Goal: Task Accomplishment & Management: Complete application form

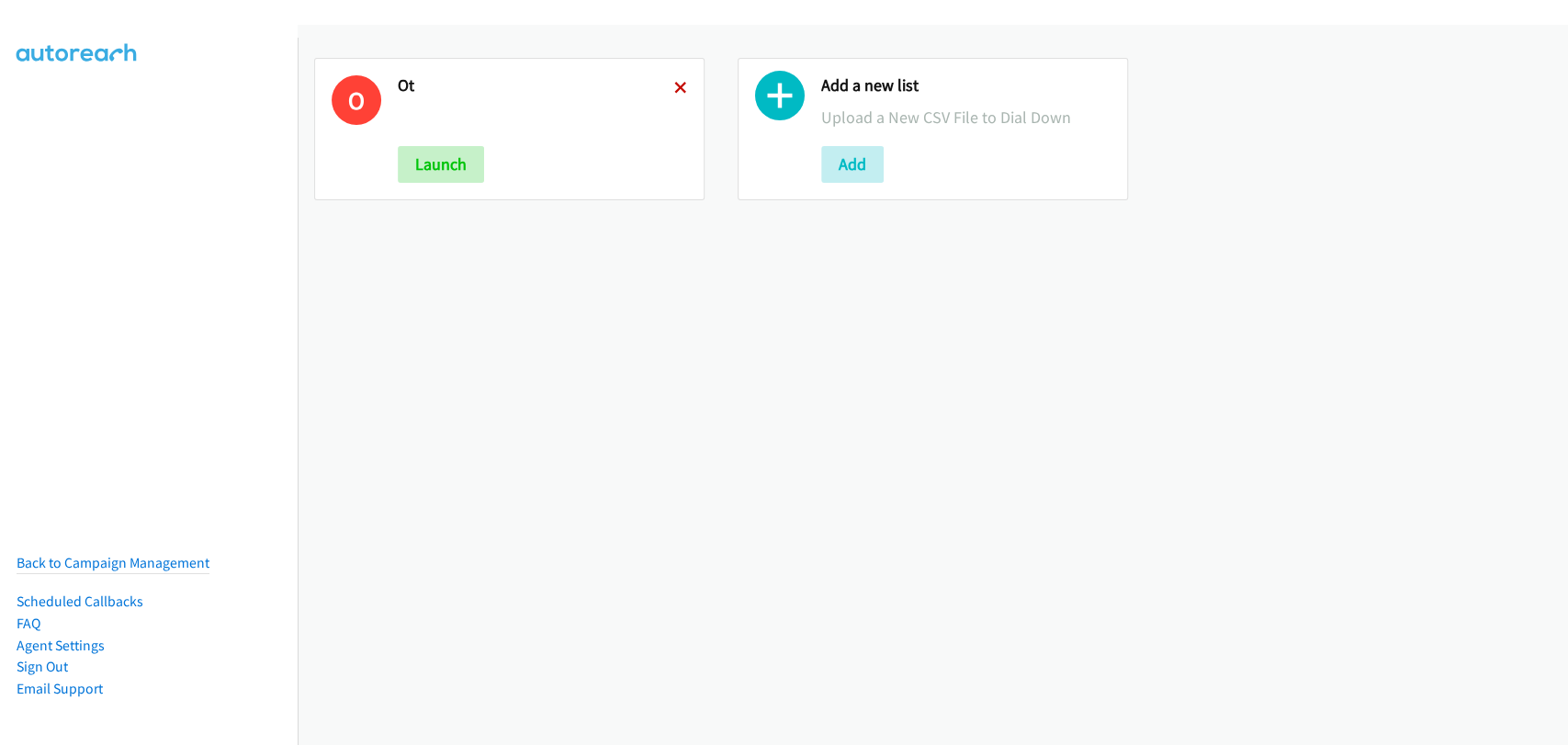
click at [675, 87] on icon at bounding box center [681, 89] width 13 height 13
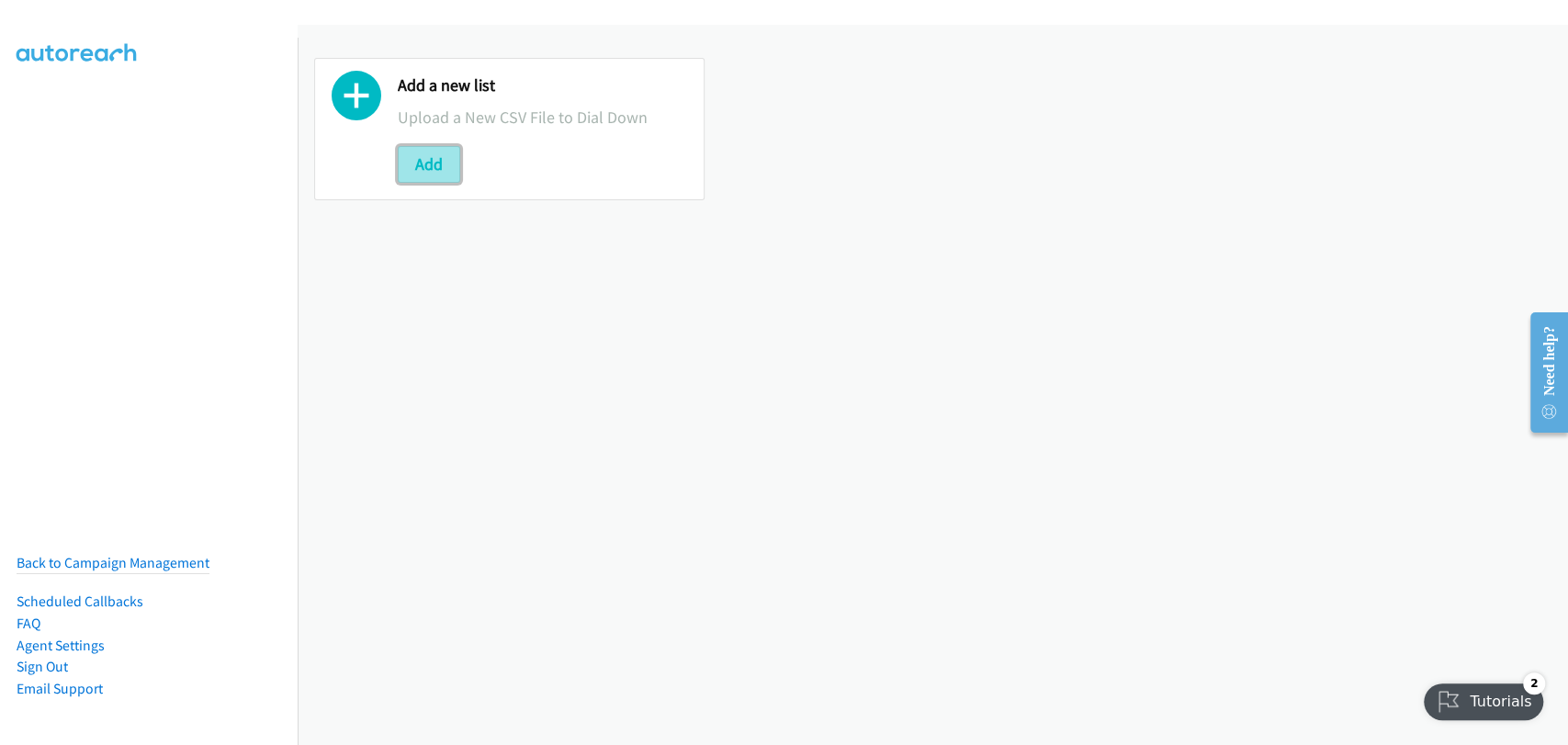
click at [434, 165] on button "Add" at bounding box center [429, 163] width 63 height 36
click at [452, 162] on button "Add" at bounding box center [429, 163] width 63 height 36
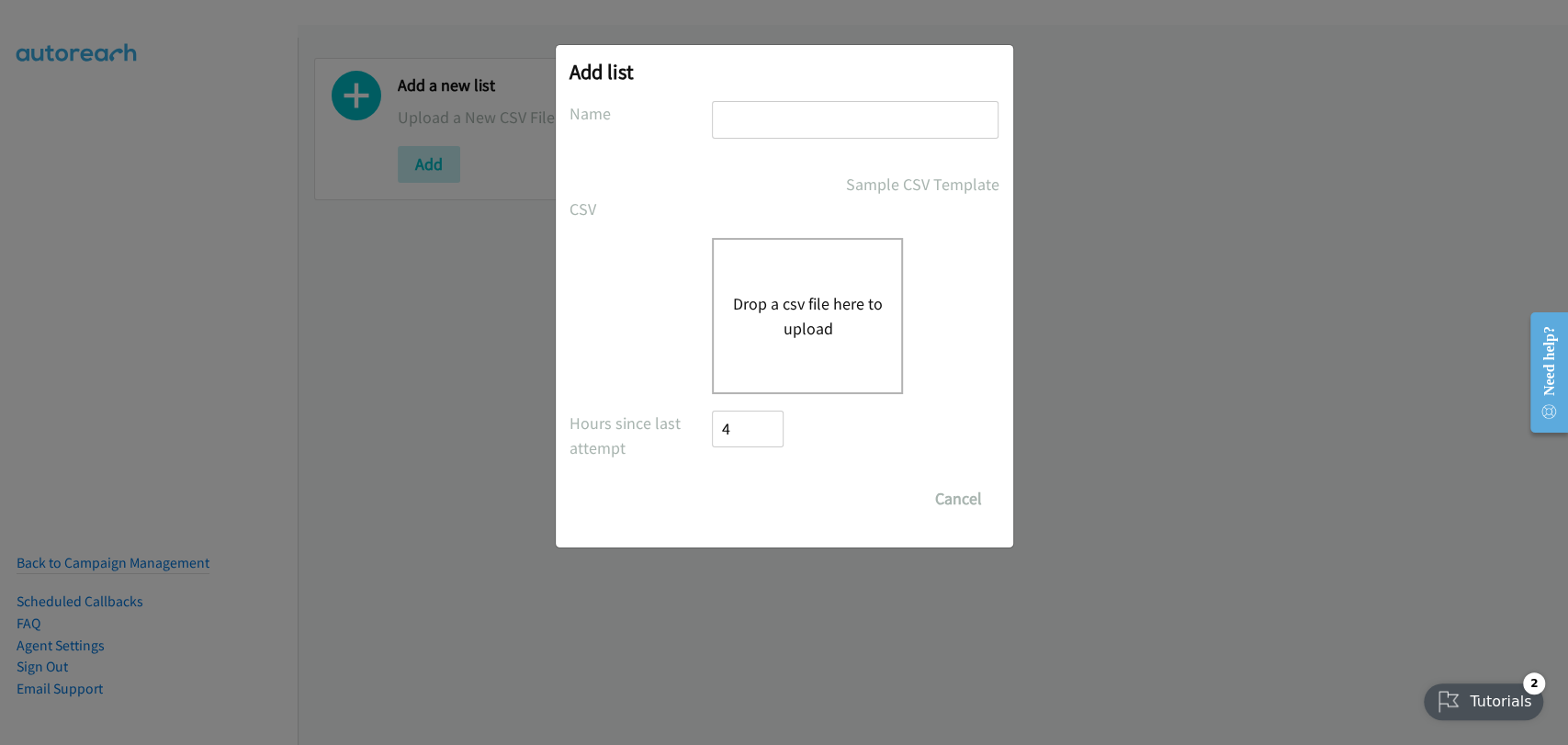
click at [811, 105] on input "text" at bounding box center [855, 120] width 286 height 37
type input "Morning Camp"
click at [809, 280] on div "Drop a csv file here to upload" at bounding box center [808, 316] width 191 height 156
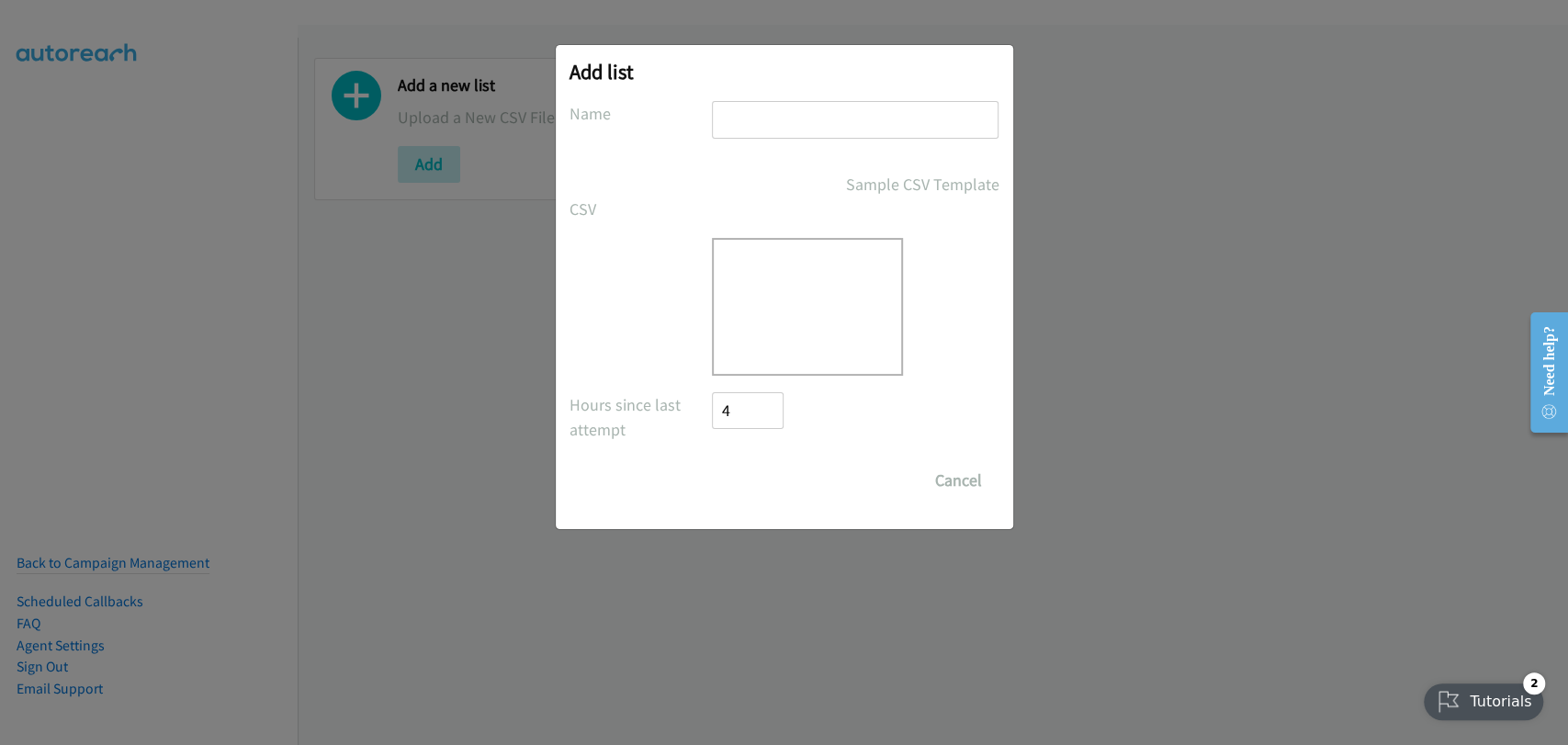
checkbox input "true"
drag, startPoint x: 753, startPoint y: 104, endPoint x: 754, endPoint y: 119, distance: 15.0
click at [753, 104] on input "text" at bounding box center [855, 120] width 286 height 37
type input "Morning Camp"
click at [808, 287] on div at bounding box center [808, 307] width 191 height 138
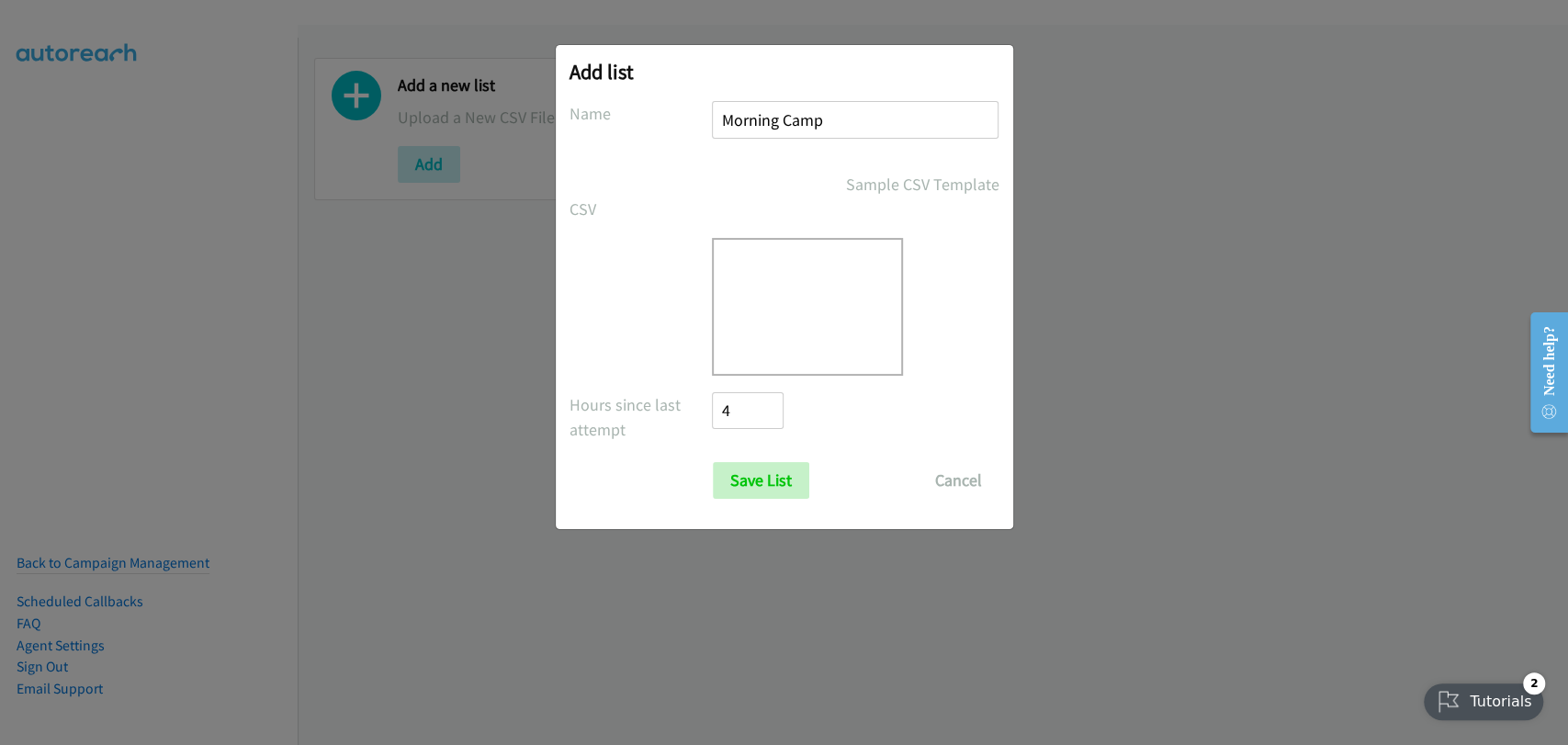
click at [801, 333] on div at bounding box center [808, 307] width 191 height 138
click at [956, 484] on button "Cancel" at bounding box center [958, 480] width 82 height 36
click at [974, 487] on button "Cancel" at bounding box center [958, 480] width 82 height 36
click at [1178, 463] on div "Add list No phone fields were returned for that Report or List View Please uplo…" at bounding box center [784, 381] width 1568 height 729
click at [931, 483] on button "Cancel" at bounding box center [958, 480] width 82 height 36
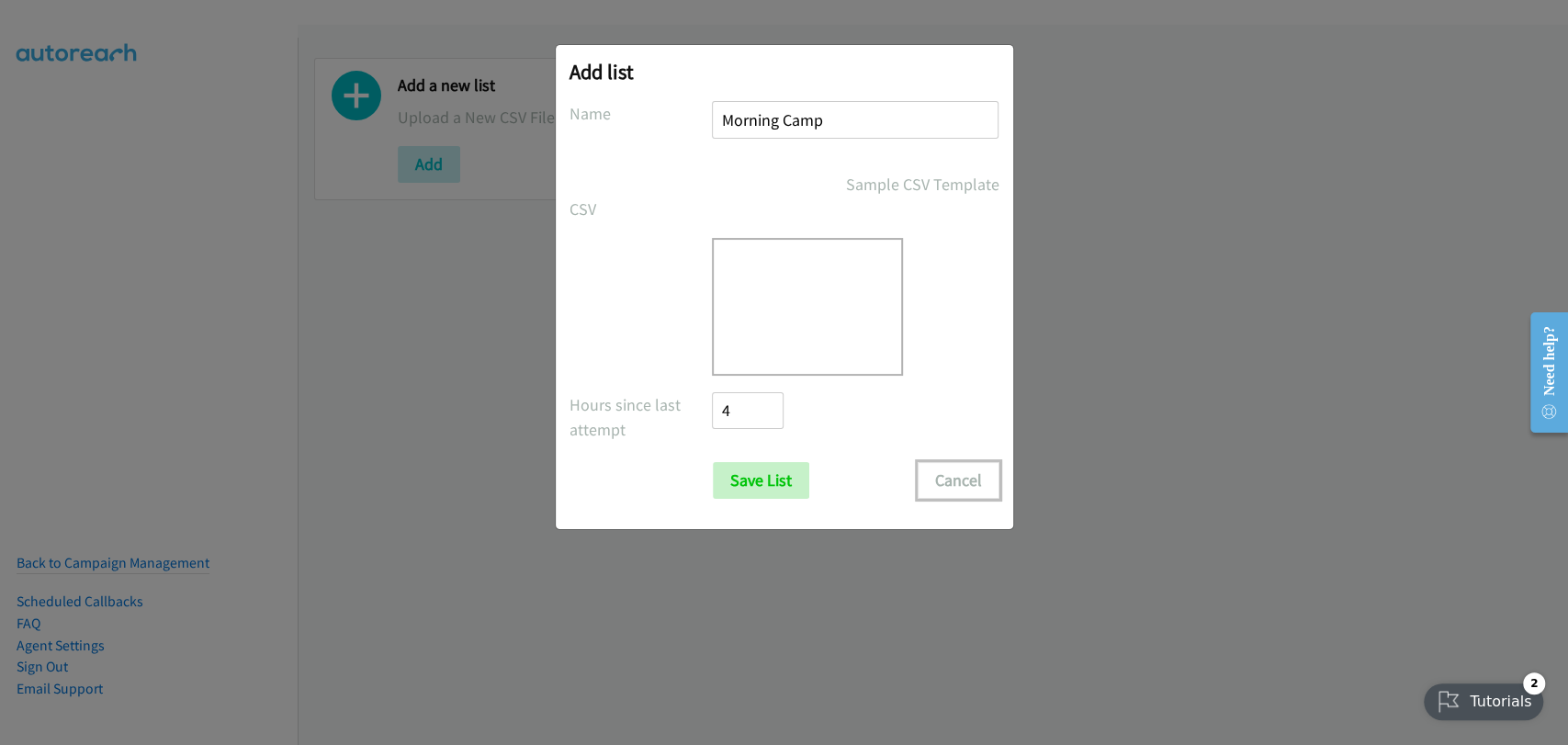
click at [937, 484] on button "Cancel" at bounding box center [958, 480] width 82 height 36
click at [1100, 417] on div "Add list No phone fields were returned for that Report or List View Please uplo…" at bounding box center [784, 381] width 1568 height 729
drag, startPoint x: 1019, startPoint y: 304, endPoint x: 980, endPoint y: 446, distance: 147.3
click at [1018, 306] on div "Add list No phone fields were returned for that Report or List View Please uplo…" at bounding box center [784, 381] width 1568 height 729
click at [960, 470] on button "Cancel" at bounding box center [958, 480] width 82 height 36
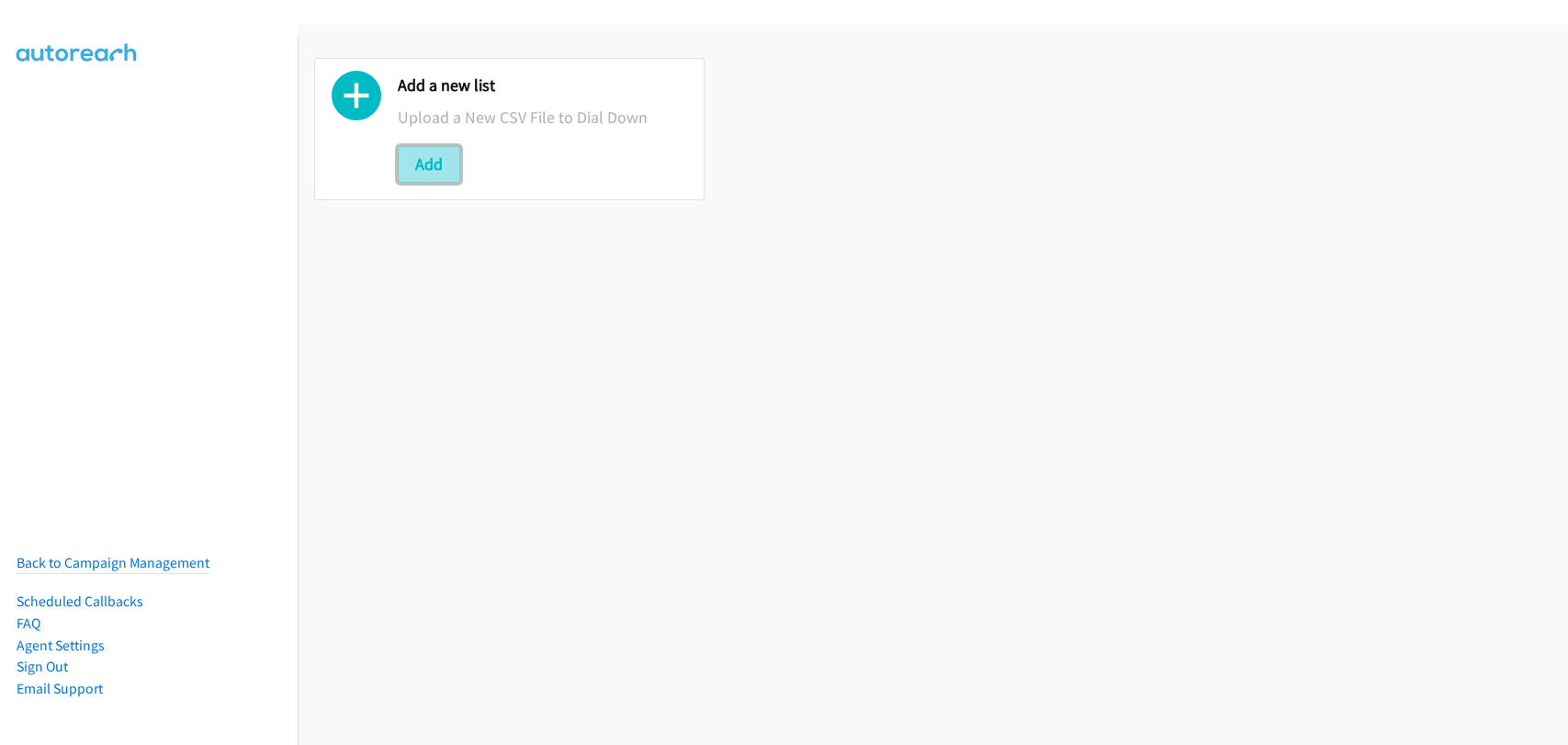
click at [434, 160] on button "Add" at bounding box center [429, 163] width 63 height 36
click at [423, 156] on button "Add" at bounding box center [429, 163] width 63 height 36
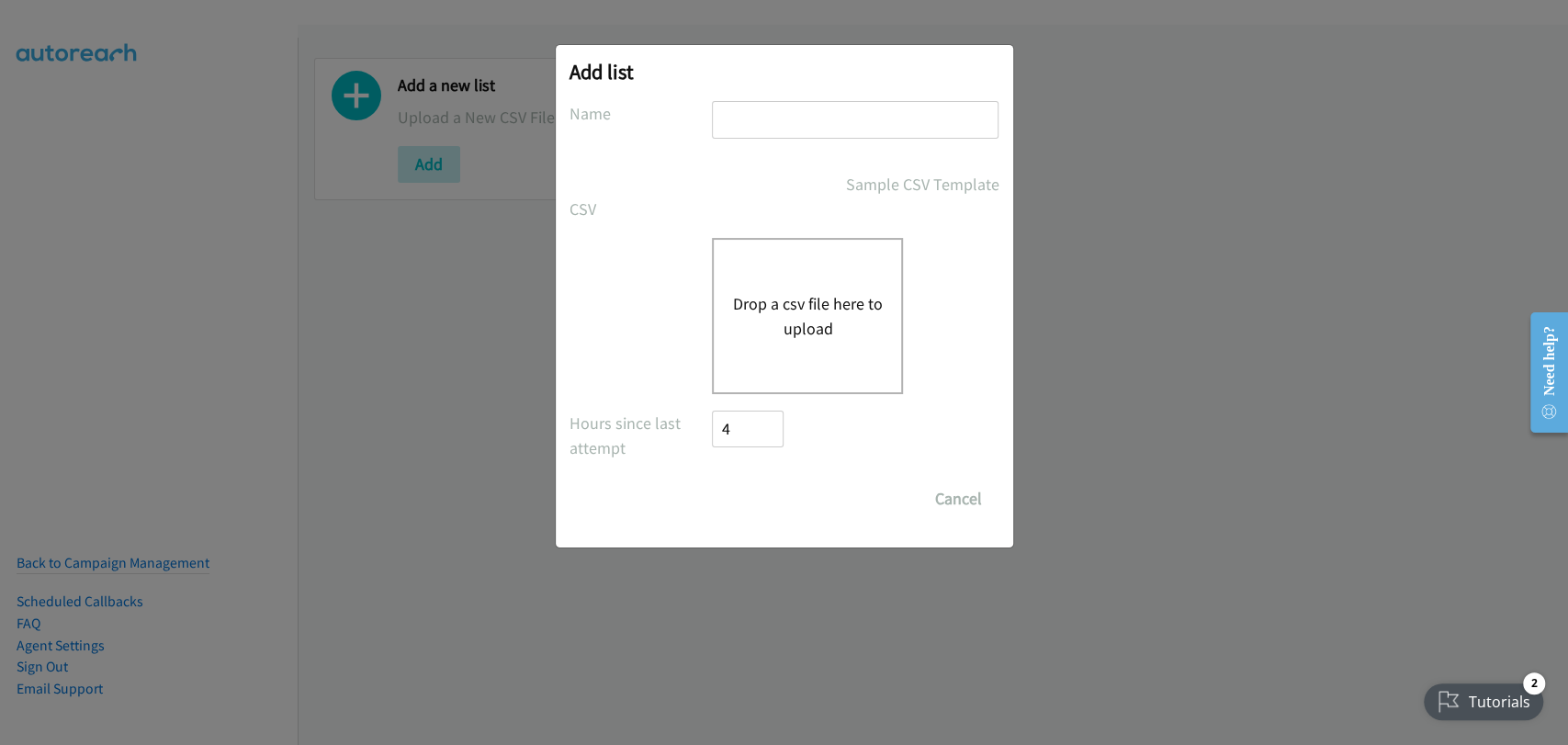
click at [767, 143] on div at bounding box center [855, 128] width 286 height 54
click at [769, 116] on input "text" at bounding box center [855, 120] width 286 height 37
type input "Morning Camp"
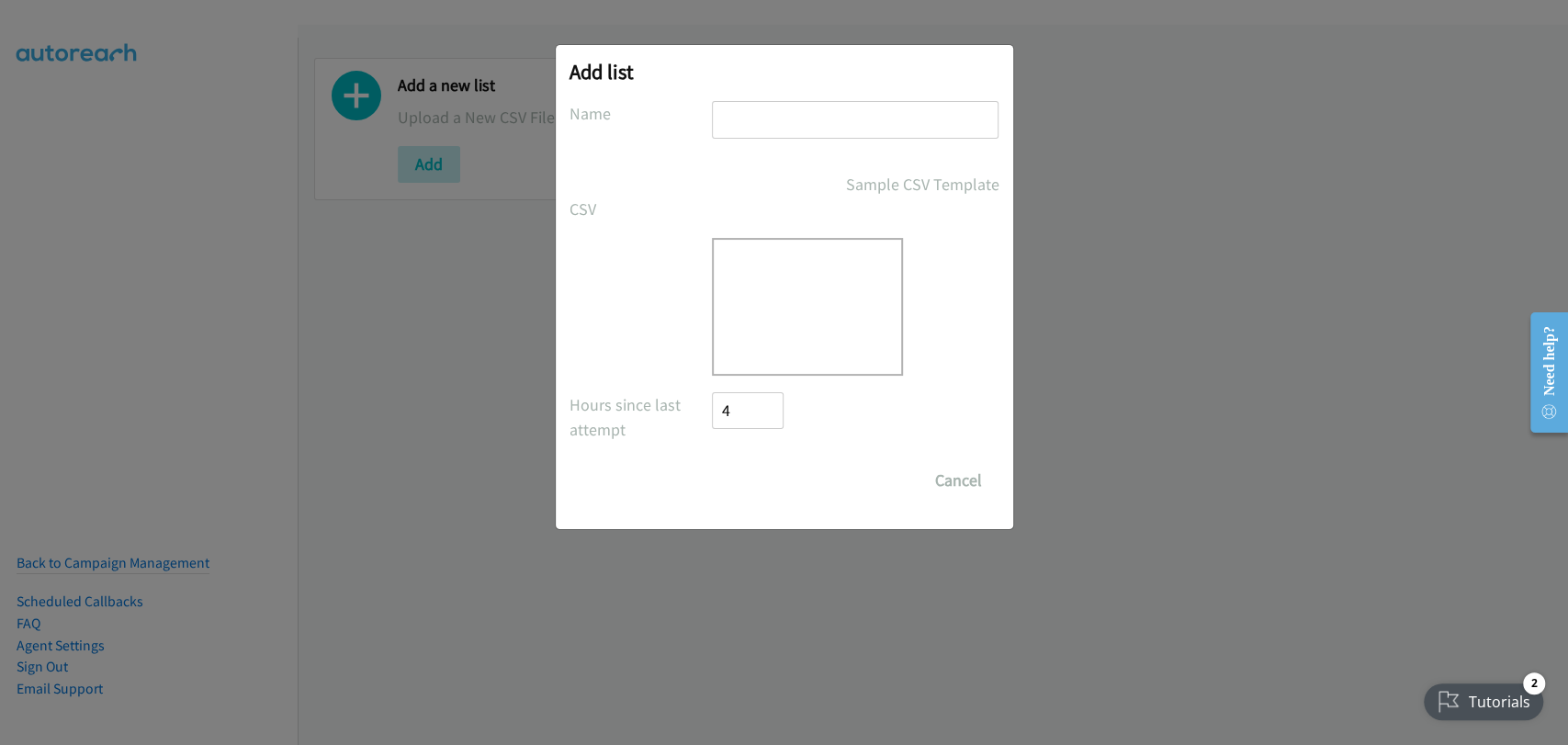
click at [787, 303] on div at bounding box center [808, 307] width 191 height 138
click at [758, 107] on input "text" at bounding box center [855, 120] width 286 height 37
type input "Morning Camp"
click at [814, 280] on div at bounding box center [808, 307] width 191 height 138
click at [818, 322] on div at bounding box center [808, 307] width 191 height 138
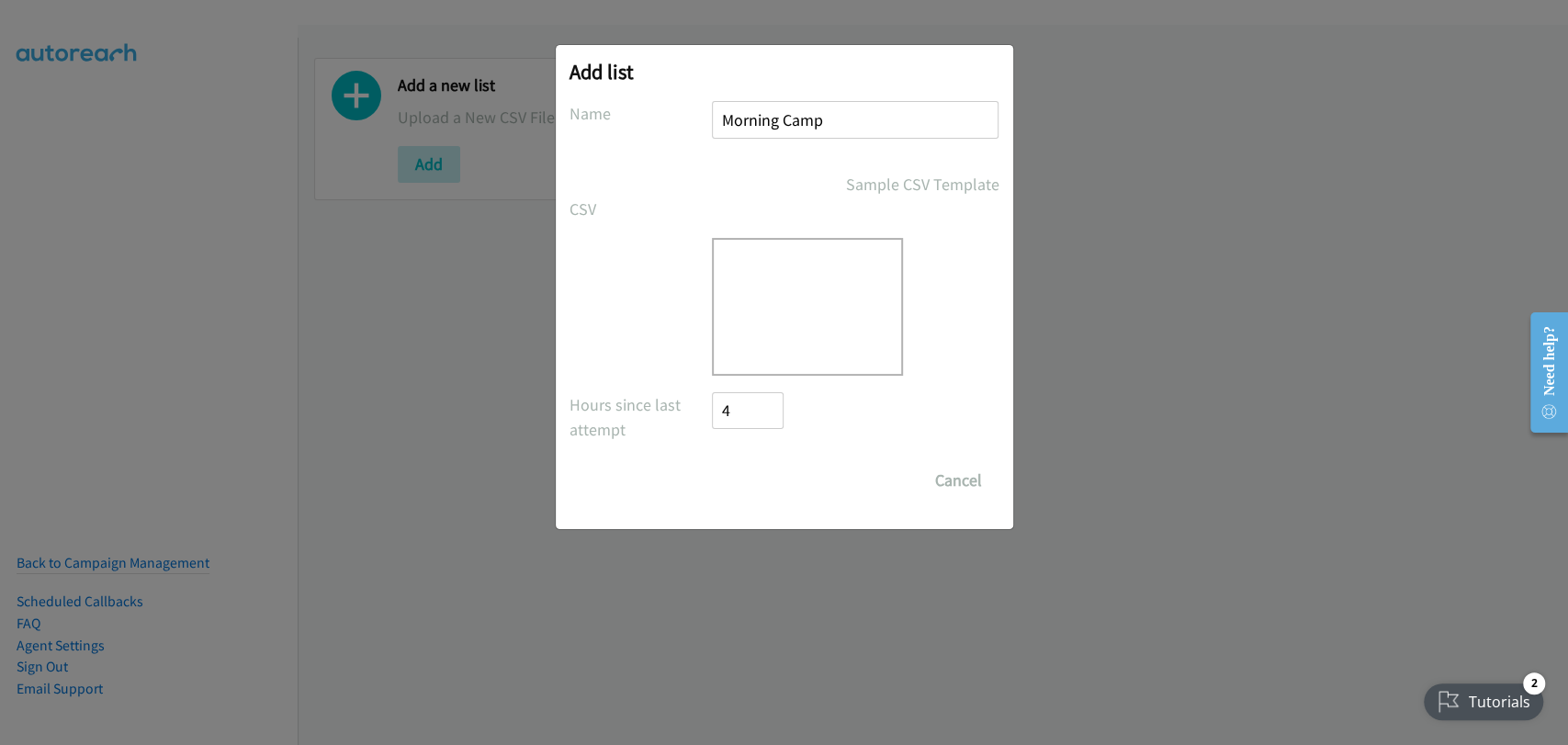
click at [818, 322] on div at bounding box center [808, 307] width 191 height 138
click at [455, 201] on div "Add list No phone fields were returned for that Report or List View Please uplo…" at bounding box center [784, 381] width 1568 height 729
click at [302, 331] on div "Add list No phone fields were returned for that Report or List View Please uplo…" at bounding box center [784, 381] width 1568 height 729
click at [772, 313] on div at bounding box center [808, 307] width 191 height 138
click at [955, 479] on button "Cancel" at bounding box center [958, 480] width 82 height 36
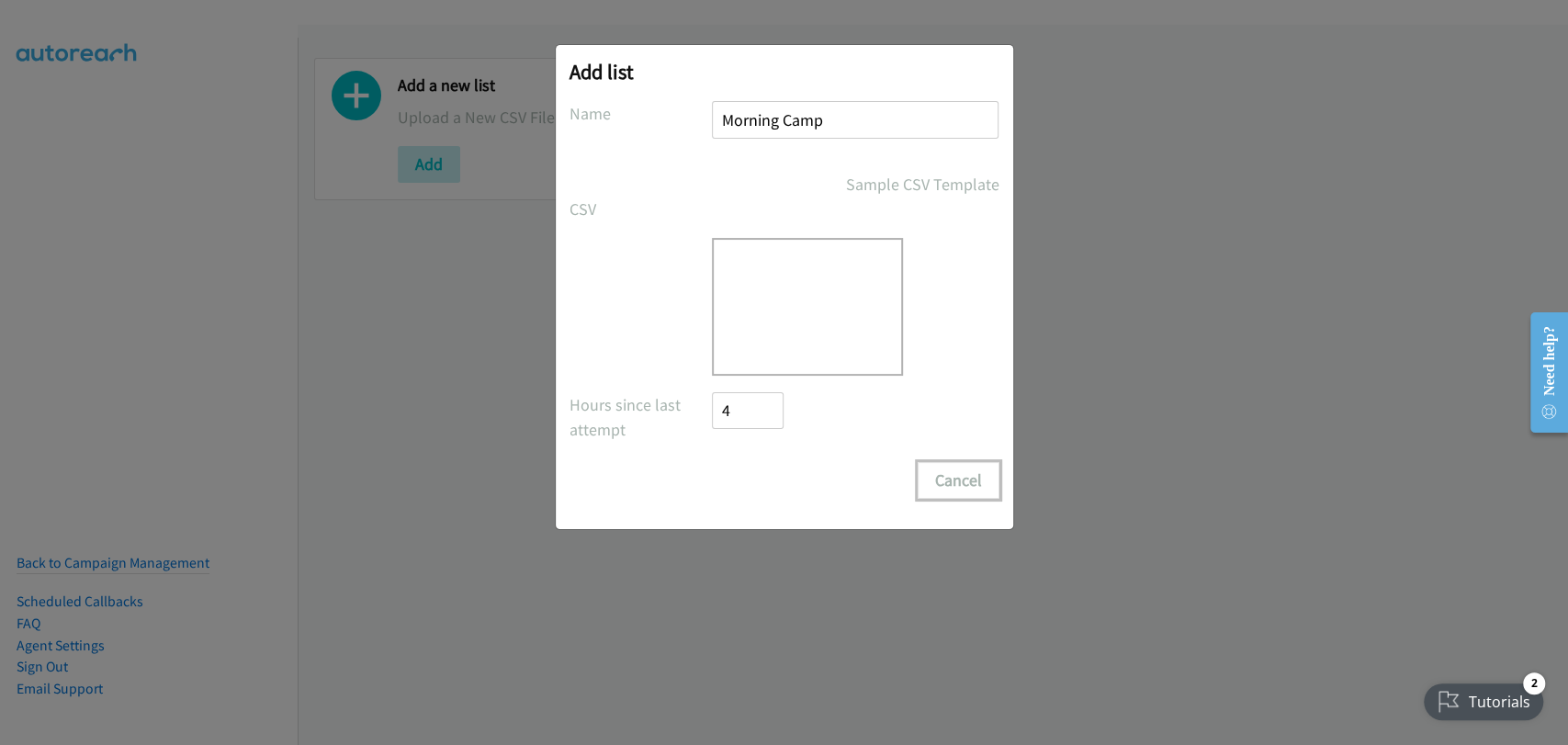
click at [943, 480] on button "Cancel" at bounding box center [958, 480] width 82 height 36
click at [951, 466] on button "Cancel" at bounding box center [958, 480] width 82 height 36
click at [400, 224] on div "Add list No phone fields were returned for that Report or List View Please uplo…" at bounding box center [784, 381] width 1568 height 729
click at [791, 345] on div at bounding box center [808, 307] width 191 height 138
click at [1278, 505] on div "Add list No phone fields were returned for that Report or List View Please uplo…" at bounding box center [784, 381] width 1568 height 729
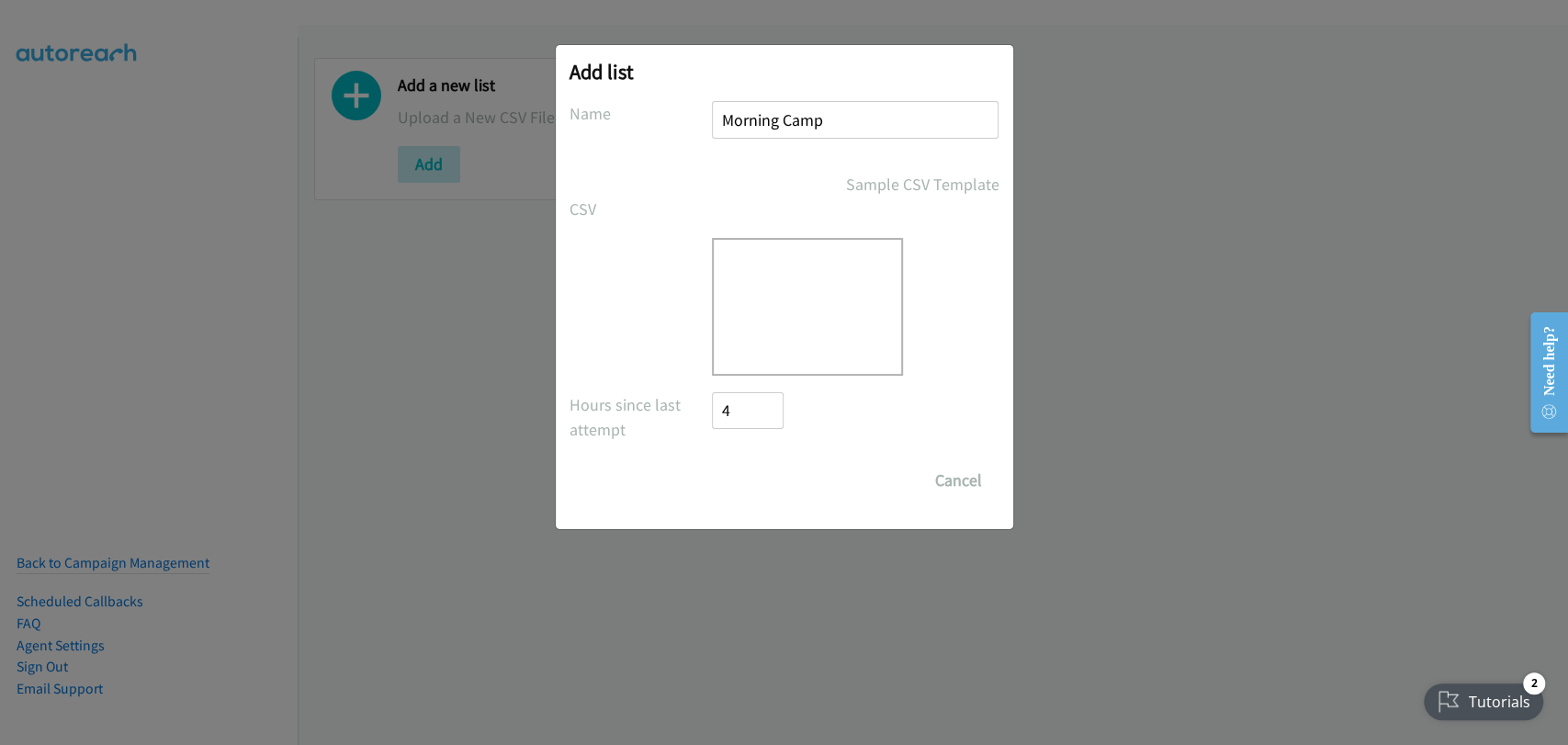
click at [454, 234] on div "Add list No phone fields were returned for that Report or List View Please uplo…" at bounding box center [784, 381] width 1568 height 729
click at [983, 473] on button "Cancel" at bounding box center [958, 480] width 82 height 36
click at [947, 477] on button "Cancel" at bounding box center [958, 480] width 82 height 36
click at [387, 360] on div "Add list No phone fields were returned for that Report or List View Please uplo…" at bounding box center [784, 381] width 1568 height 729
